Goal: Information Seeking & Learning: Learn about a topic

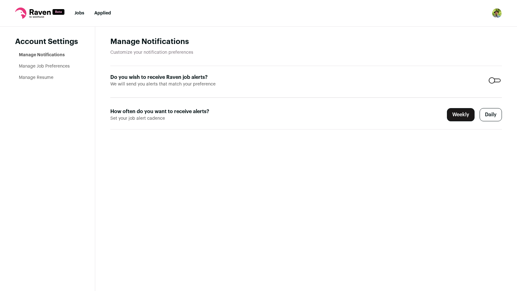
click at [78, 12] on link "Jobs" at bounding box center [79, 13] width 10 height 4
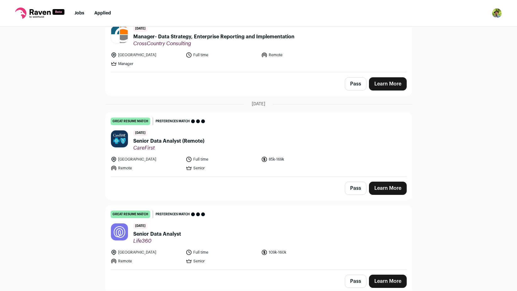
scroll to position [459, 0]
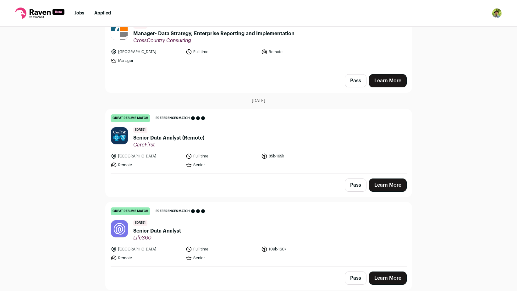
click at [385, 185] on link "Learn More" at bounding box center [388, 184] width 38 height 13
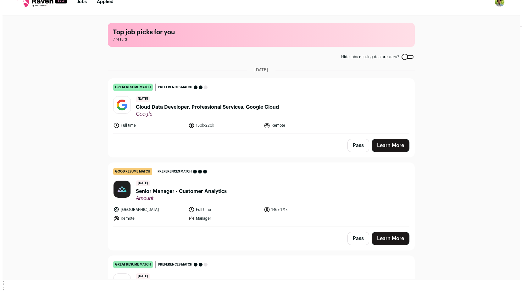
scroll to position [0, 0]
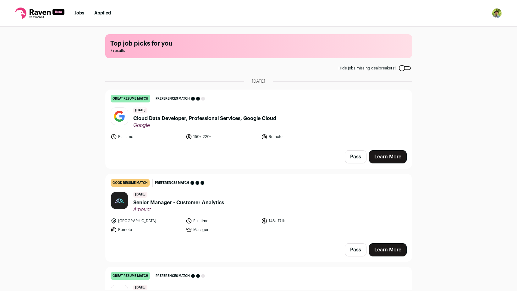
click at [180, 119] on span "Cloud Data Developer, Professional Services, Google Cloud" at bounding box center [204, 119] width 143 height 8
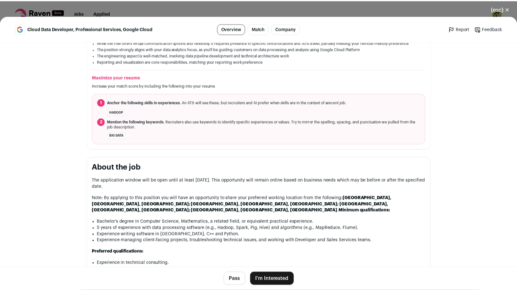
scroll to position [226, 0]
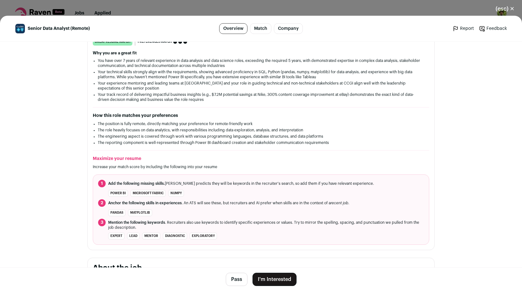
scroll to position [113, 0]
